Goal: Information Seeking & Learning: Learn about a topic

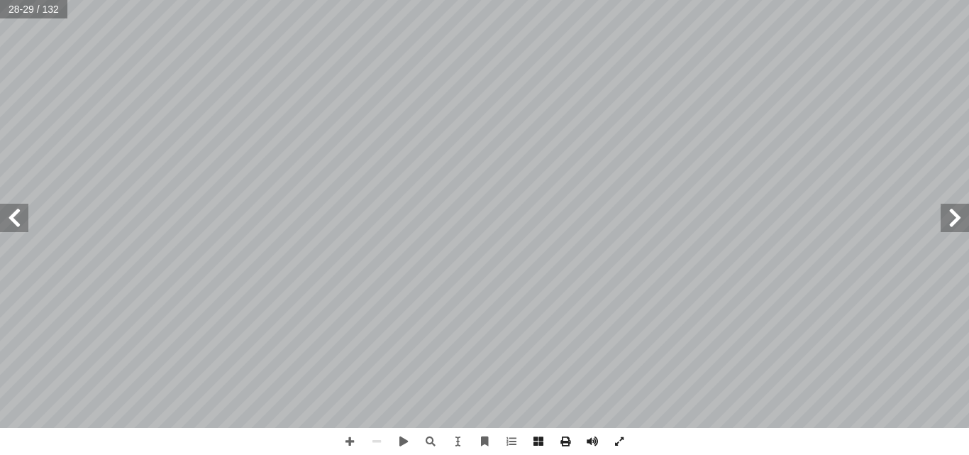
click at [16, 216] on span at bounding box center [14, 218] width 28 height 28
click at [355, 440] on span at bounding box center [349, 441] width 27 height 27
click at [348, 435] on span at bounding box center [349, 441] width 27 height 27
click at [20, 223] on span at bounding box center [14, 218] width 28 height 28
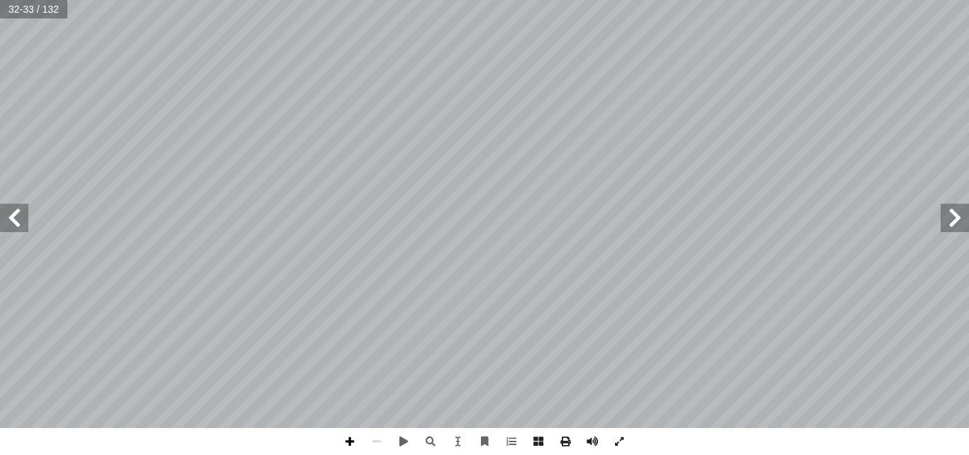
click at [352, 443] on span at bounding box center [349, 441] width 27 height 27
click at [611, 0] on html "الصفحة الرئيسية الصف الأول الصف الثاني الصف الثالث الصف الرابع الصف الخامس الصف…" at bounding box center [484, 64] width 969 height 129
